Goal: Task Accomplishment & Management: Manage account settings

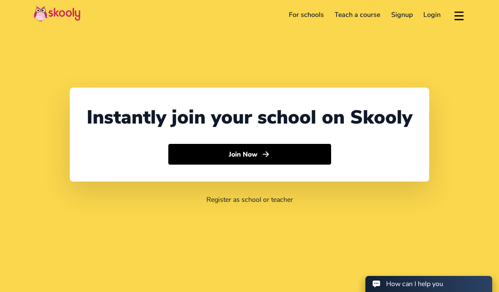
select select "65"
select select "[GEOGRAPHIC_DATA]"
select select "[GEOGRAPHIC_DATA]/[GEOGRAPHIC_DATA]"
click at [431, 14] on link "Login" at bounding box center [432, 15] width 28 height 14
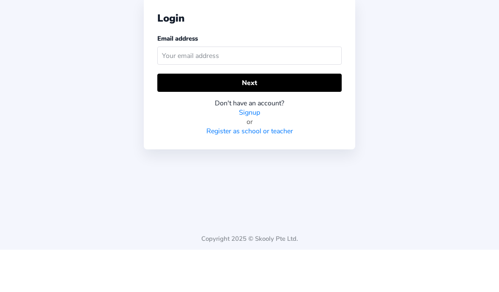
scroll to position [18, 0]
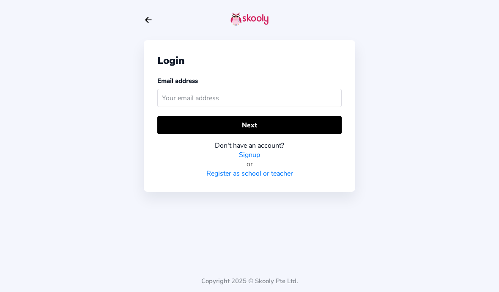
click at [312, 89] on input "text" at bounding box center [249, 98] width 184 height 18
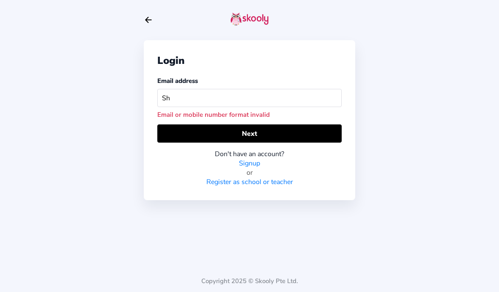
type input "S"
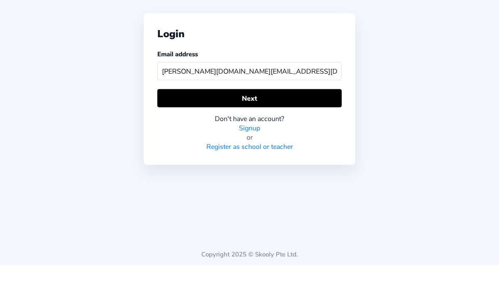
click at [296, 116] on button "Next" at bounding box center [249, 125] width 184 height 18
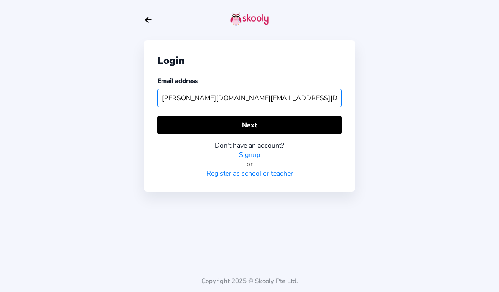
click at [184, 89] on input "[PERSON_NAME][DOMAIN_NAME][EMAIL_ADDRESS][DOMAIN_NAME]" at bounding box center [249, 98] width 184 height 18
type input "[DOMAIN_NAME][EMAIL_ADDRESS][DOMAIN_NAME]"
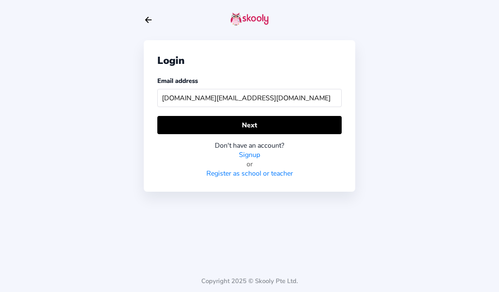
click at [302, 116] on button "Next" at bounding box center [249, 125] width 184 height 18
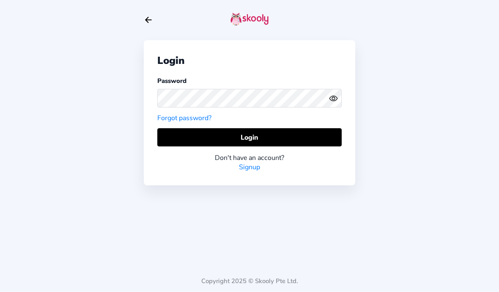
click at [321, 128] on button "Login" at bounding box center [249, 137] width 184 height 18
